Goal: Go to known website: Access a specific website the user already knows

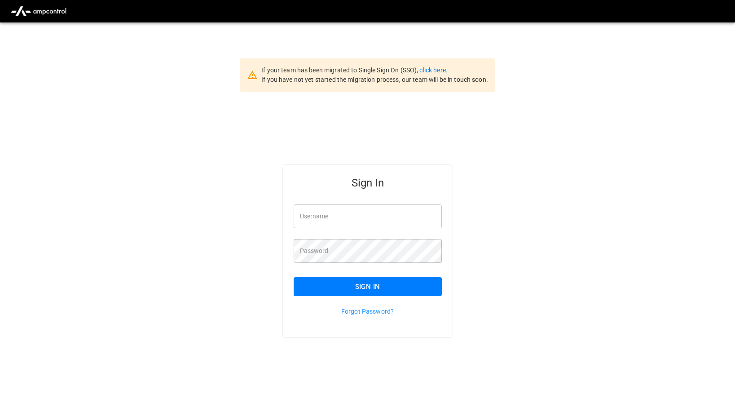
click at [417, 229] on div "Password Password" at bounding box center [362, 245] width 159 height 35
click at [417, 216] on input "Username" at bounding box center [368, 216] width 148 height 24
type input "**********"
